Goal: Task Accomplishment & Management: Use online tool/utility

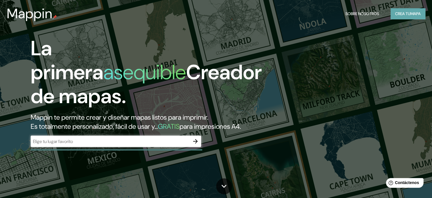
click at [422, 12] on button "Crea tu mapa" at bounding box center [408, 13] width 35 height 11
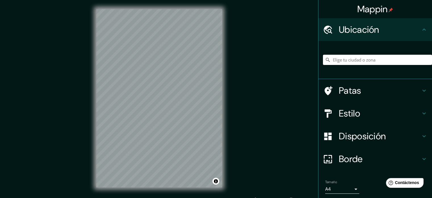
click at [360, 57] on input "Elige tu ciudad o zona" at bounding box center [377, 60] width 109 height 10
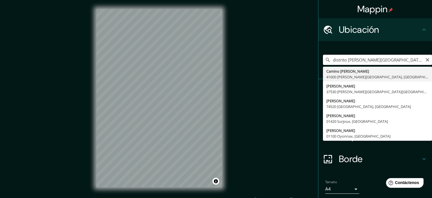
type input "distrito [PERSON_NAME][GEOGRAPHIC_DATA], per"
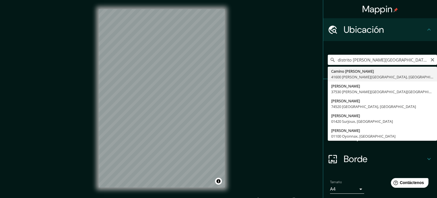
click at [351, 189] on body "Mappin Ubicación distrito [PERSON_NAME][GEOGRAPHIC_DATA], per Camino [PERSON_NA…" at bounding box center [218, 99] width 437 height 198
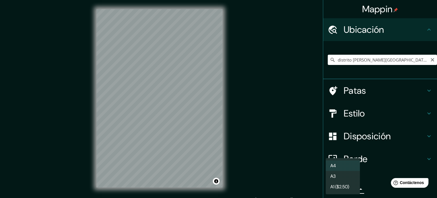
click at [372, 179] on div at bounding box center [218, 99] width 437 height 198
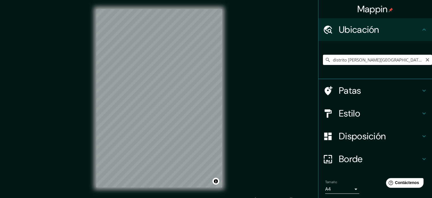
click at [363, 161] on h4 "Borde" at bounding box center [380, 158] width 82 height 11
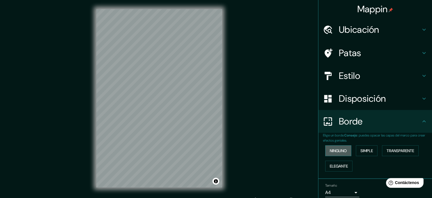
click at [339, 150] on font "Ninguno" at bounding box center [338, 150] width 17 height 5
click at [366, 149] on font "Simple" at bounding box center [367, 150] width 13 height 5
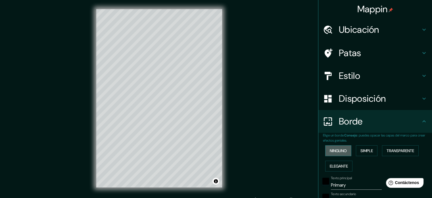
click at [326, 146] on button "Ninguno" at bounding box center [339, 150] width 26 height 11
